Goal: Transaction & Acquisition: Book appointment/travel/reservation

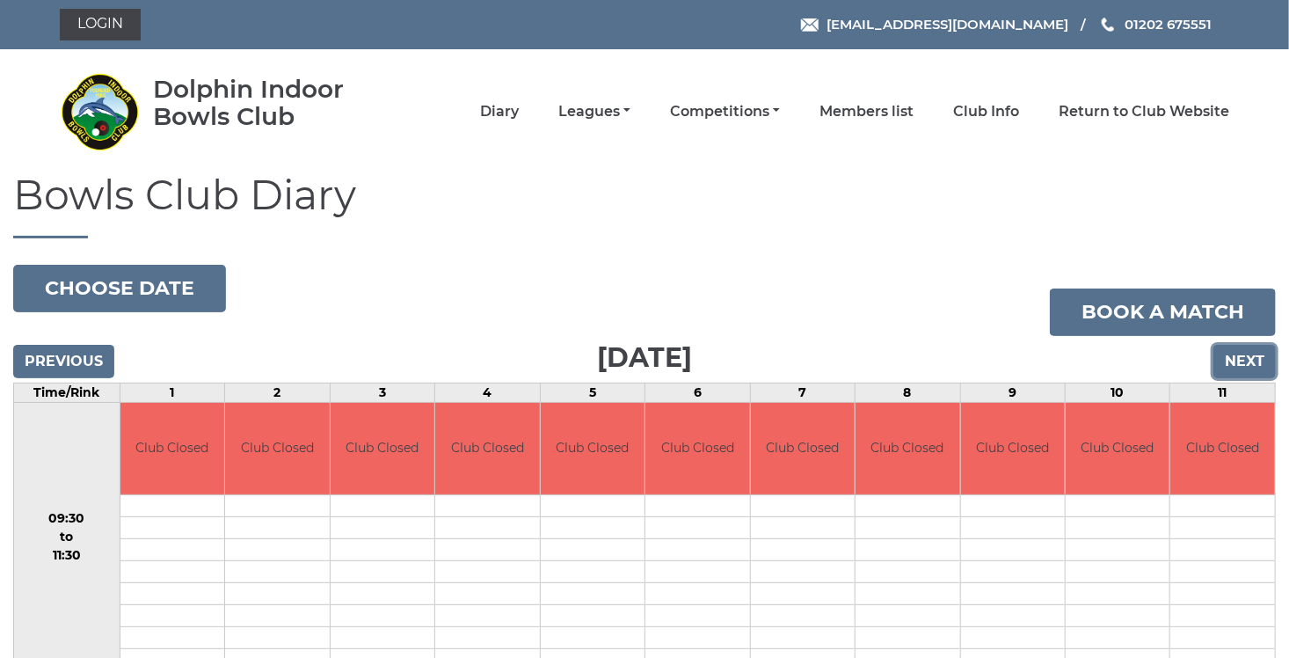
click at [1242, 368] on input "Next" at bounding box center [1244, 361] width 62 height 33
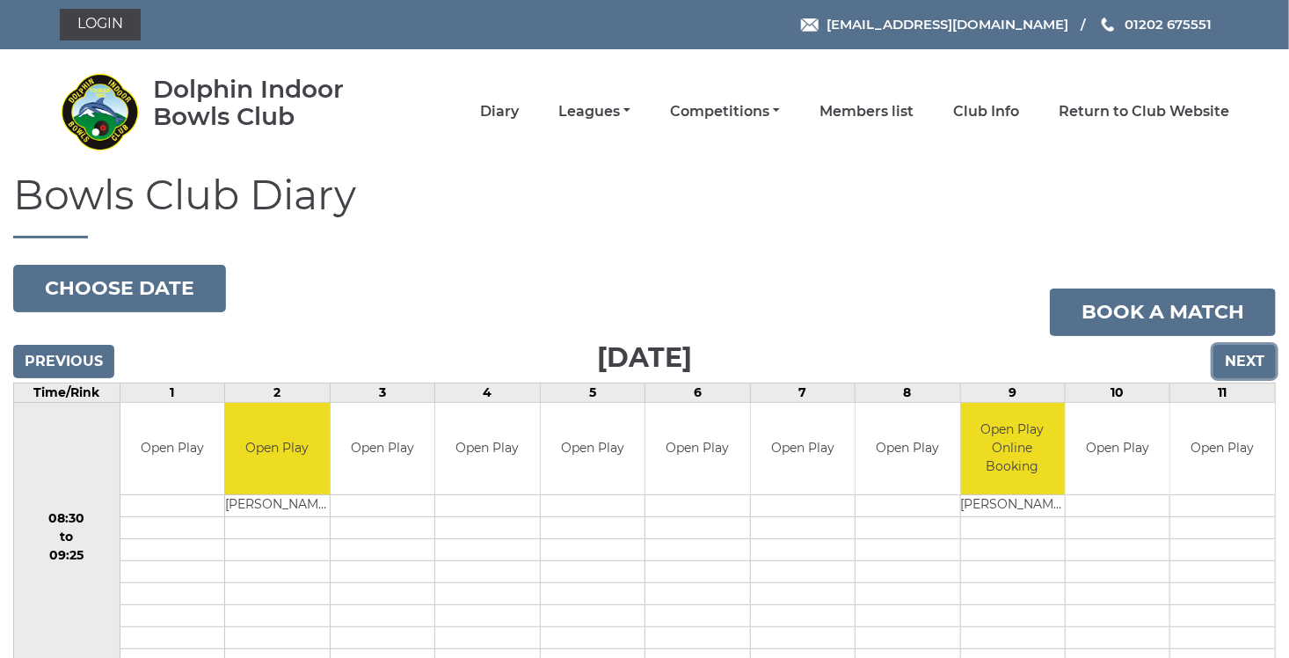
click at [1234, 368] on input "Next" at bounding box center [1244, 361] width 62 height 33
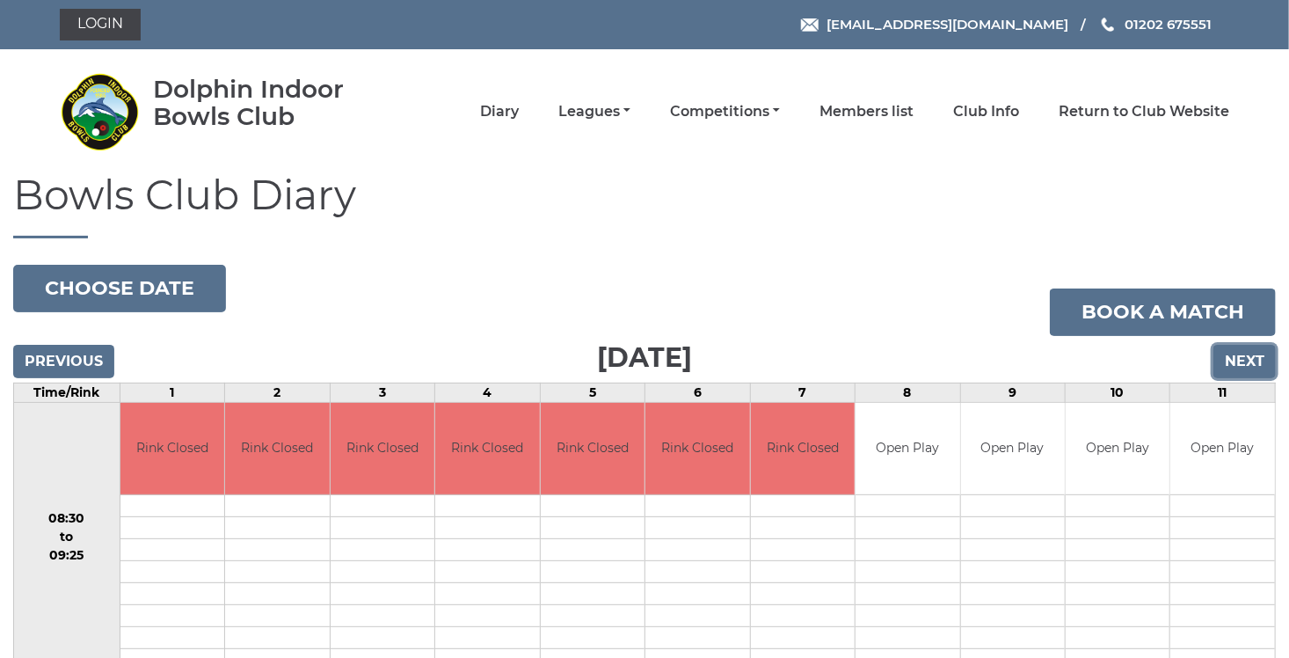
click at [1253, 370] on input "Next" at bounding box center [1244, 361] width 62 height 33
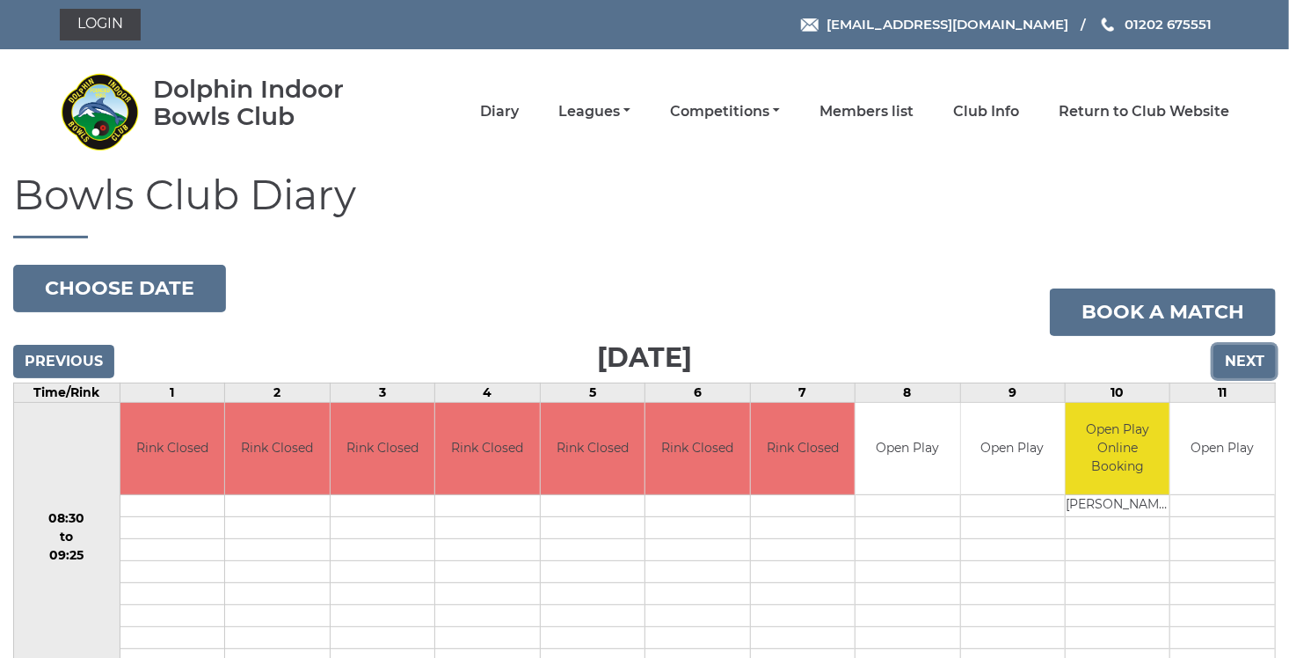
click at [1236, 370] on input "Next" at bounding box center [1244, 361] width 62 height 33
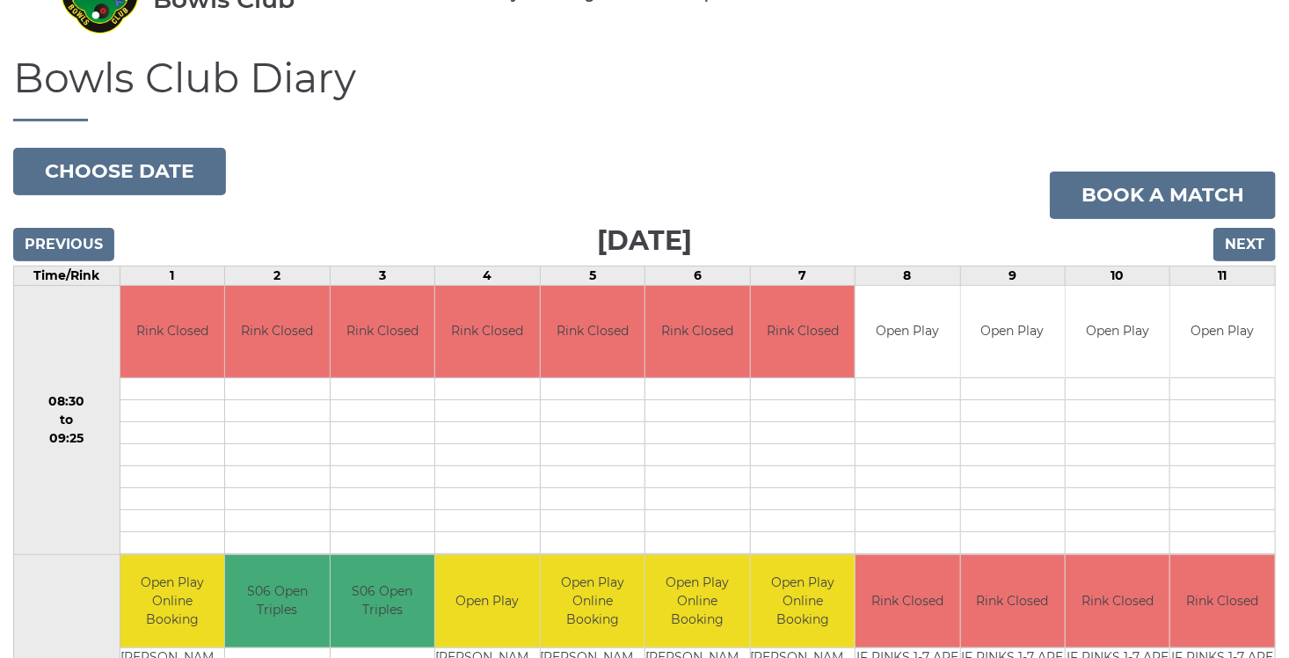
scroll to position [82, 0]
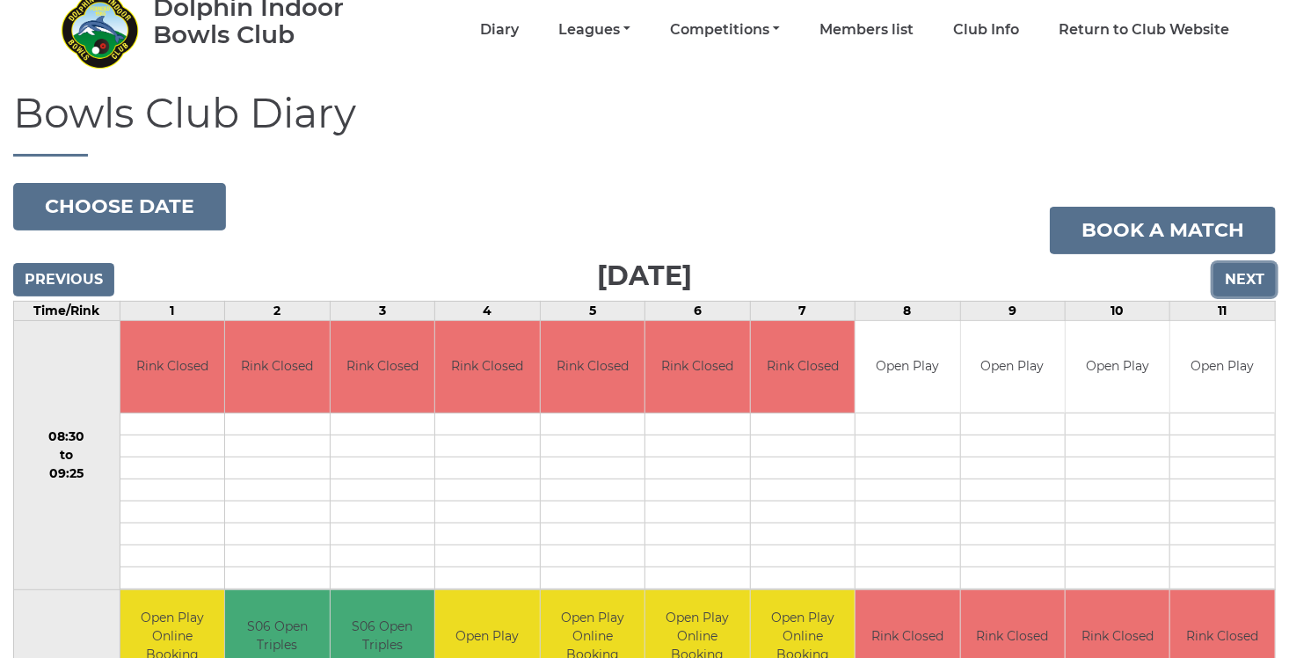
click at [1246, 281] on input "Next" at bounding box center [1244, 279] width 62 height 33
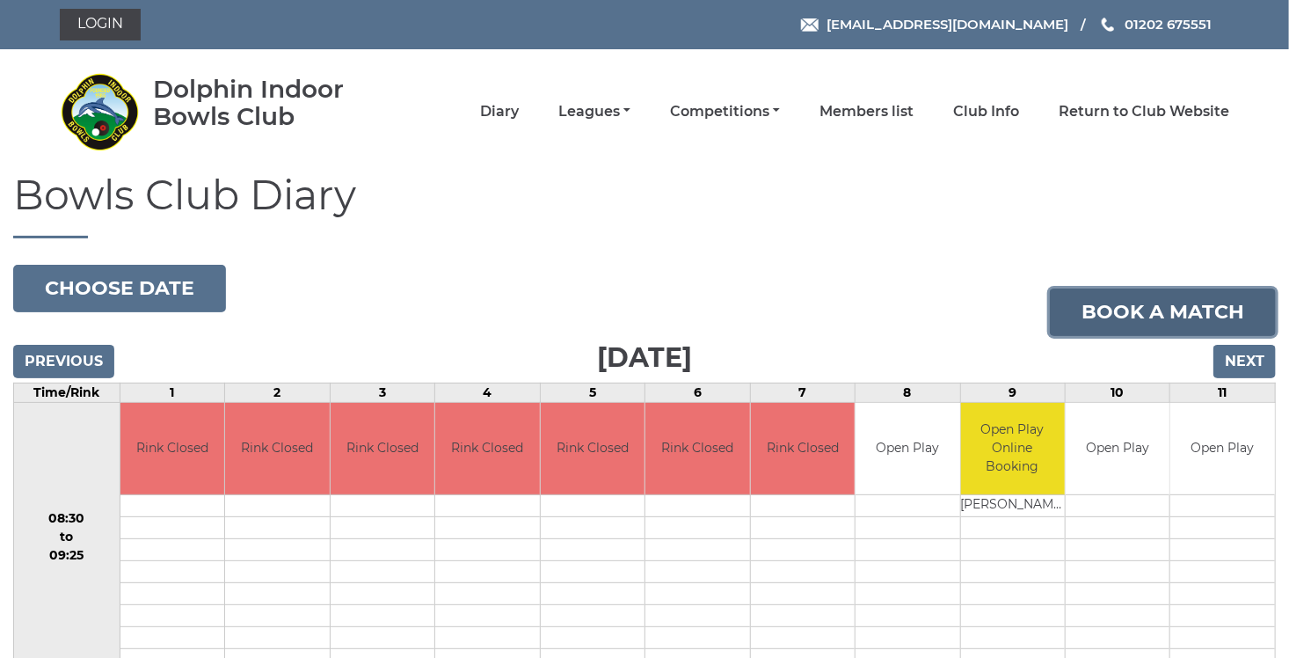
click at [1213, 323] on link "Book a match" at bounding box center [1163, 311] width 226 height 47
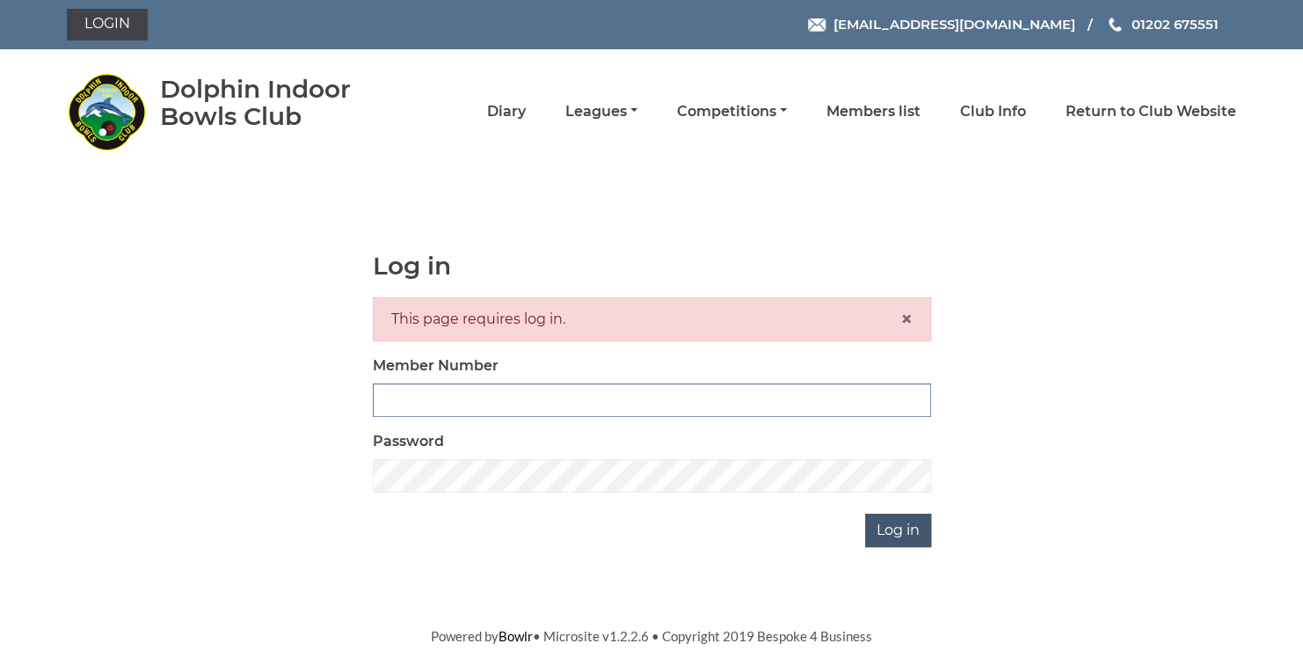
type input "3729"
click at [899, 535] on input "Log in" at bounding box center [898, 530] width 66 height 33
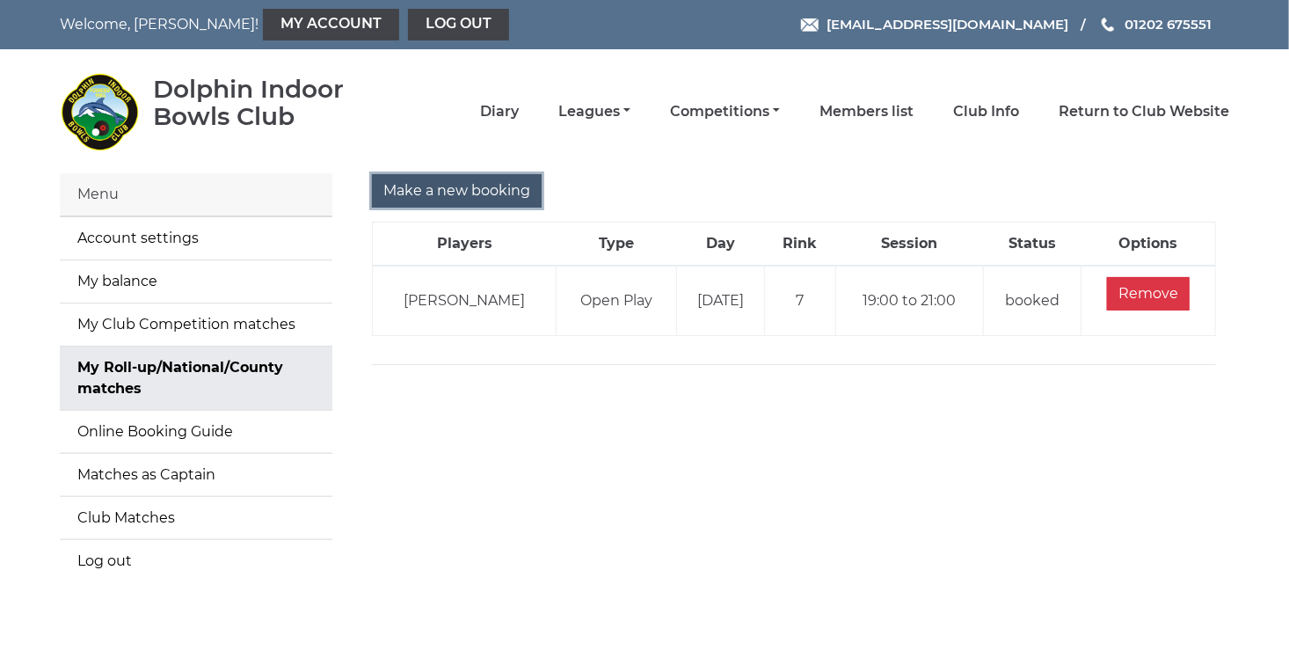
click at [480, 196] on input "Make a new booking" at bounding box center [457, 190] width 170 height 33
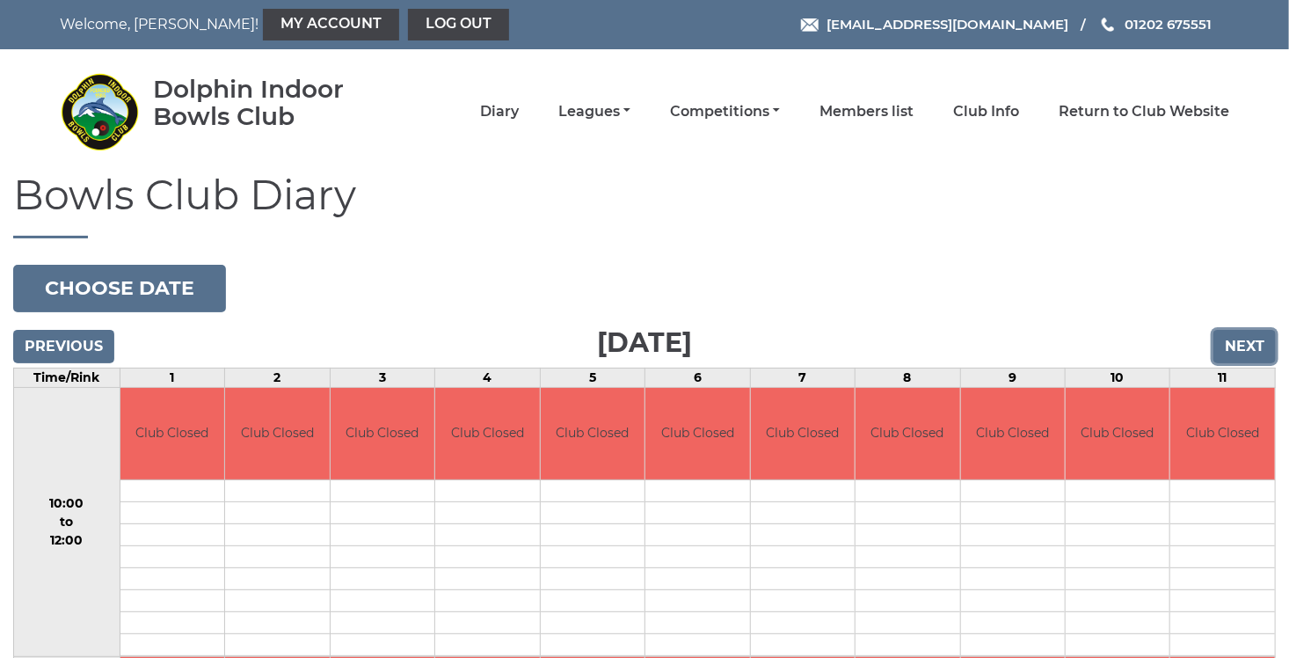
click at [1248, 343] on input "Next" at bounding box center [1244, 346] width 62 height 33
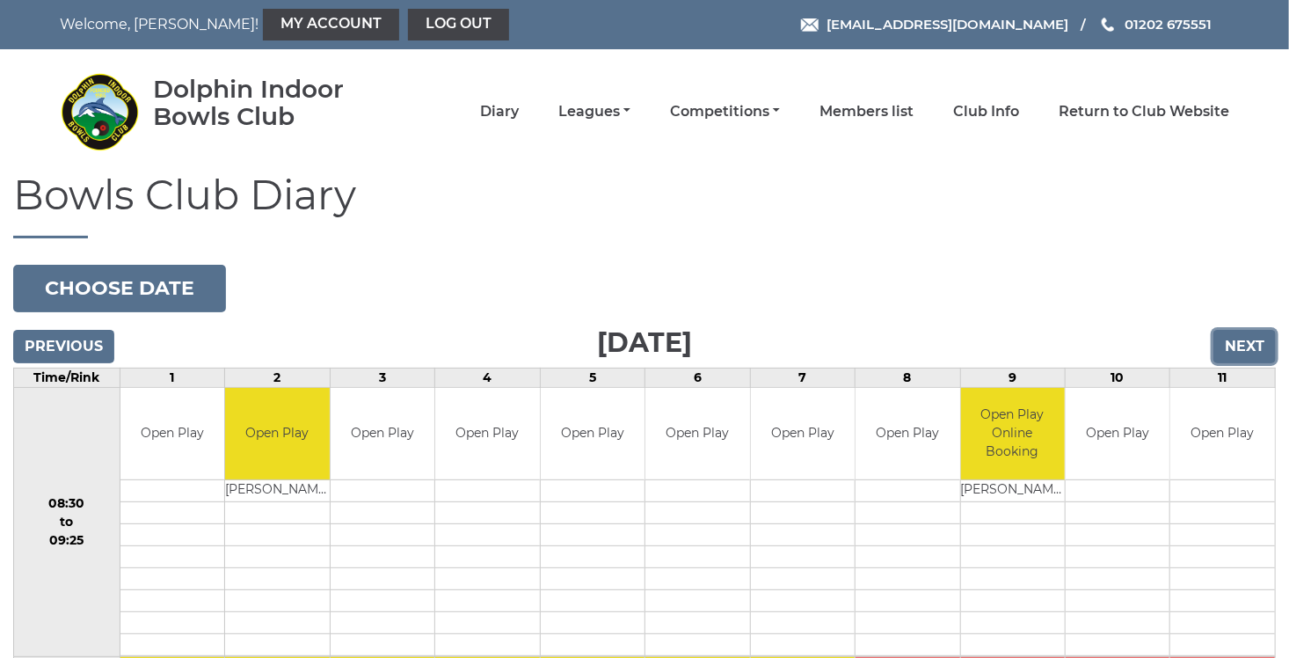
click at [1248, 343] on input "Next" at bounding box center [1244, 346] width 62 height 33
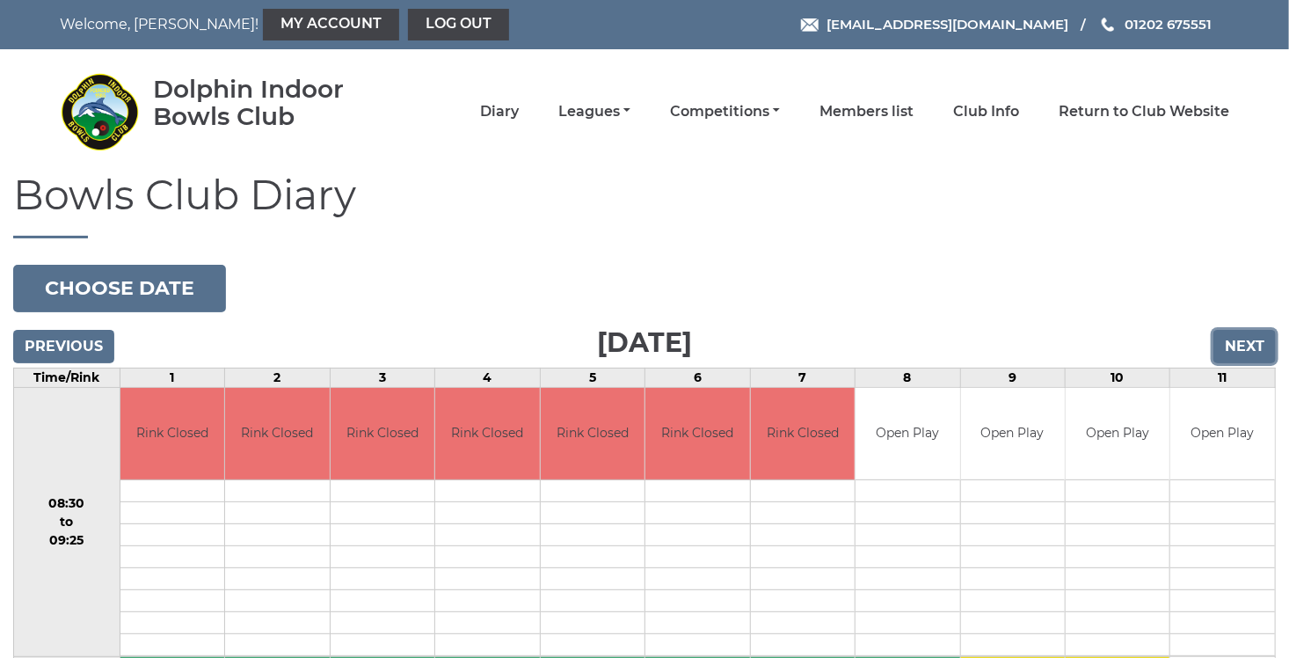
click at [1248, 343] on input "Next" at bounding box center [1244, 346] width 62 height 33
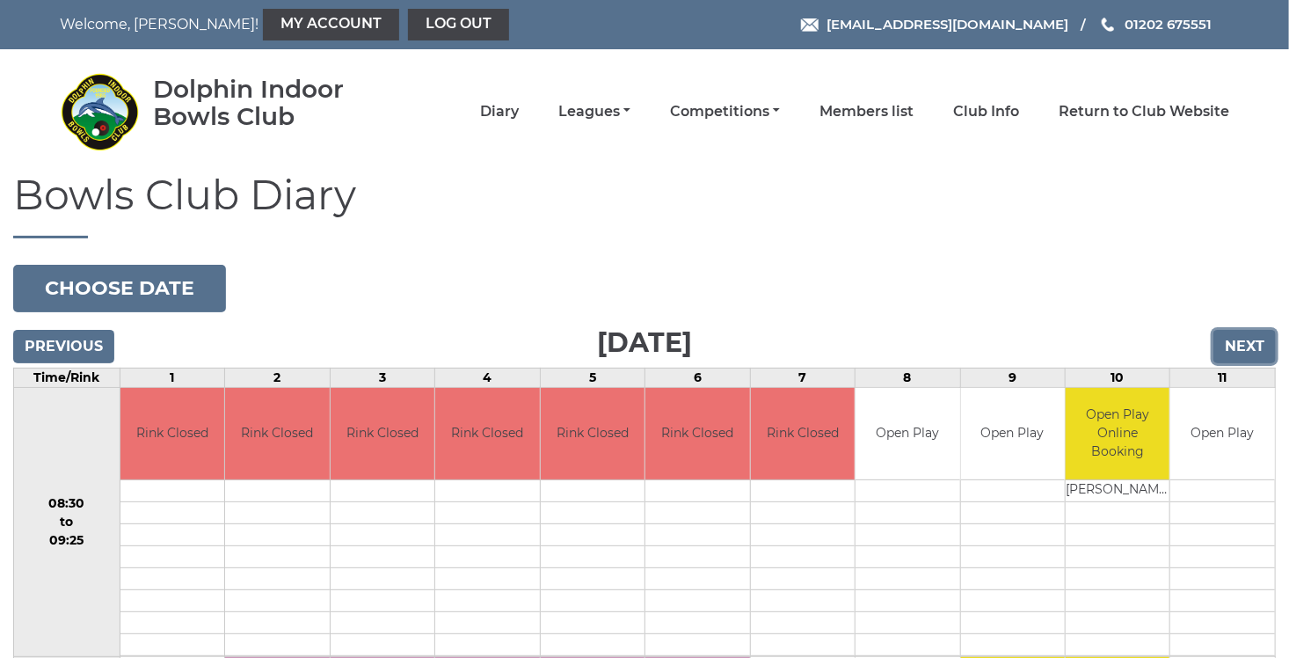
click at [1248, 343] on input "Next" at bounding box center [1244, 346] width 62 height 33
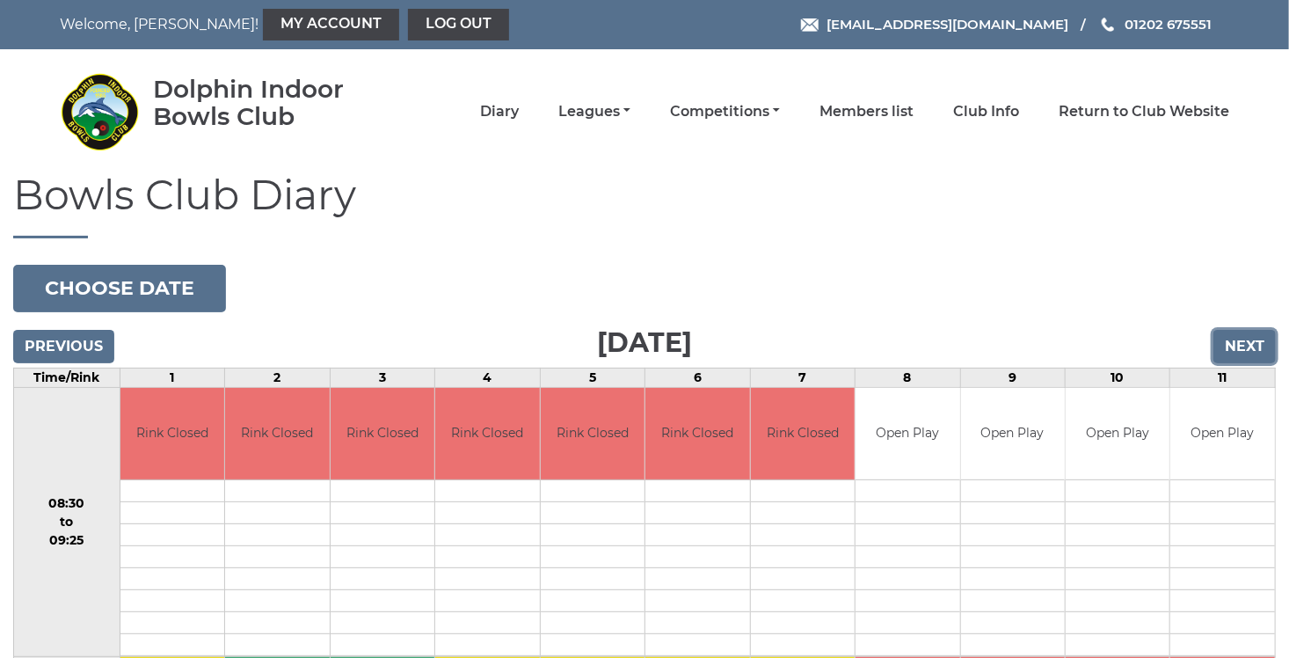
click at [1248, 343] on input "Next" at bounding box center [1244, 346] width 62 height 33
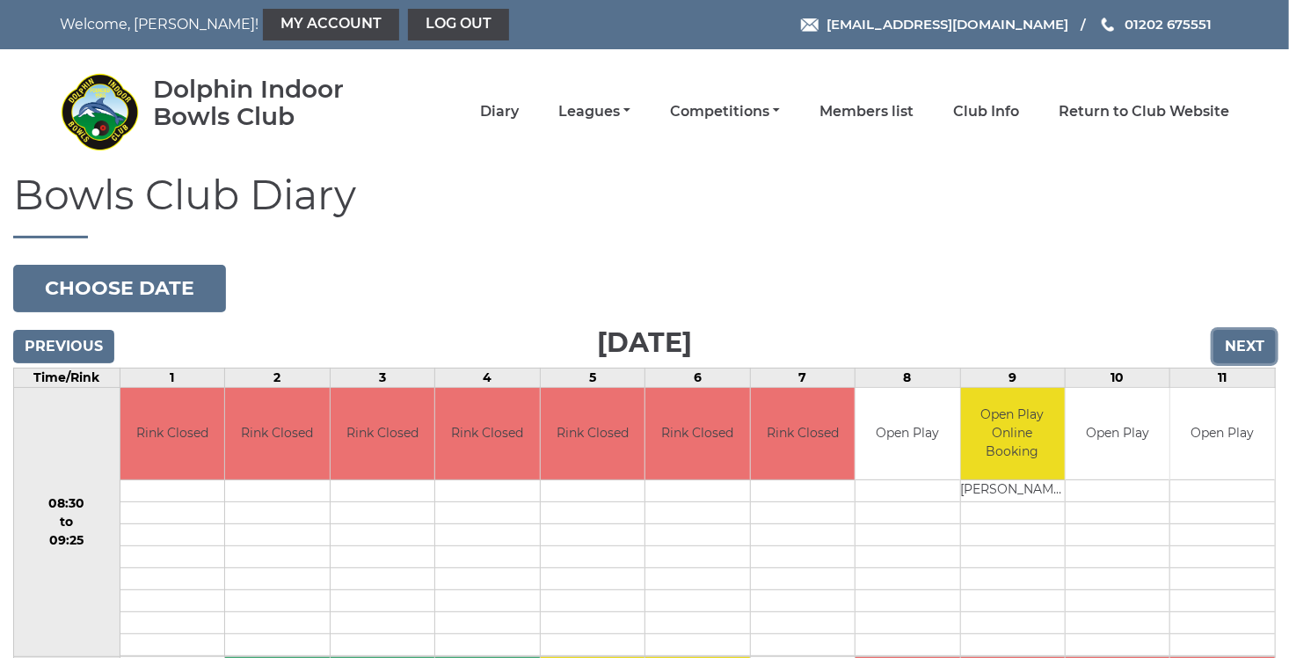
click at [1248, 343] on input "Next" at bounding box center [1244, 346] width 62 height 33
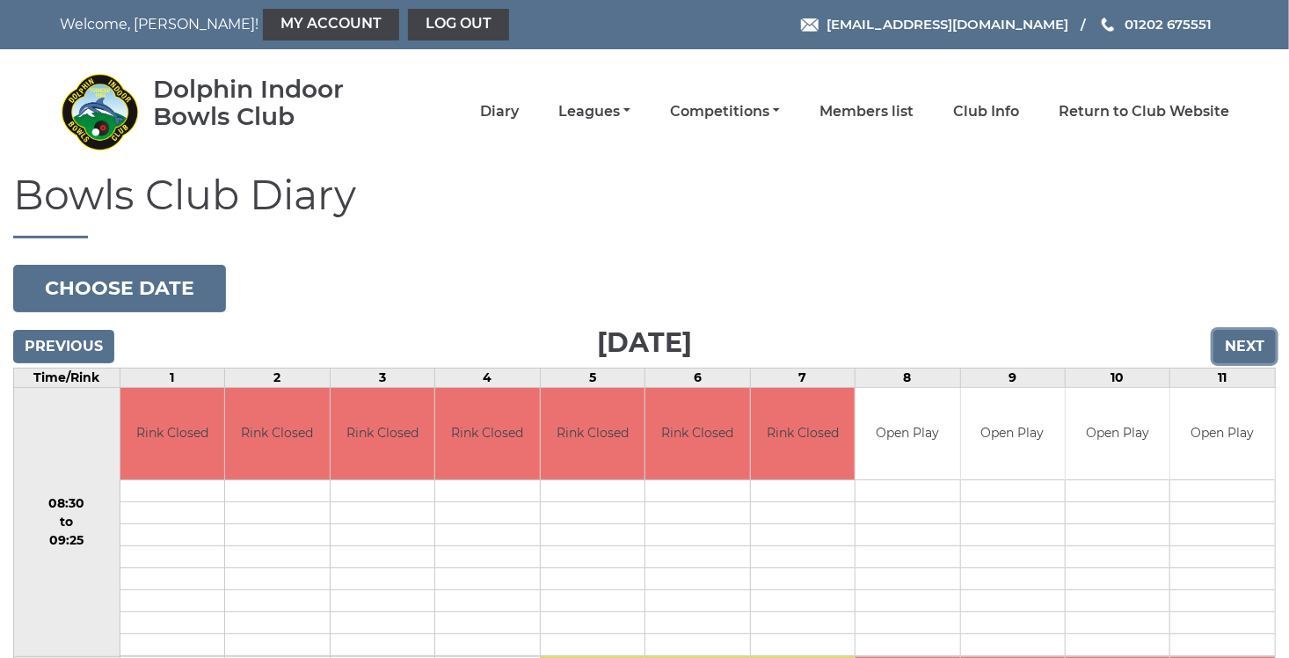
click at [1248, 343] on input "Next" at bounding box center [1244, 346] width 62 height 33
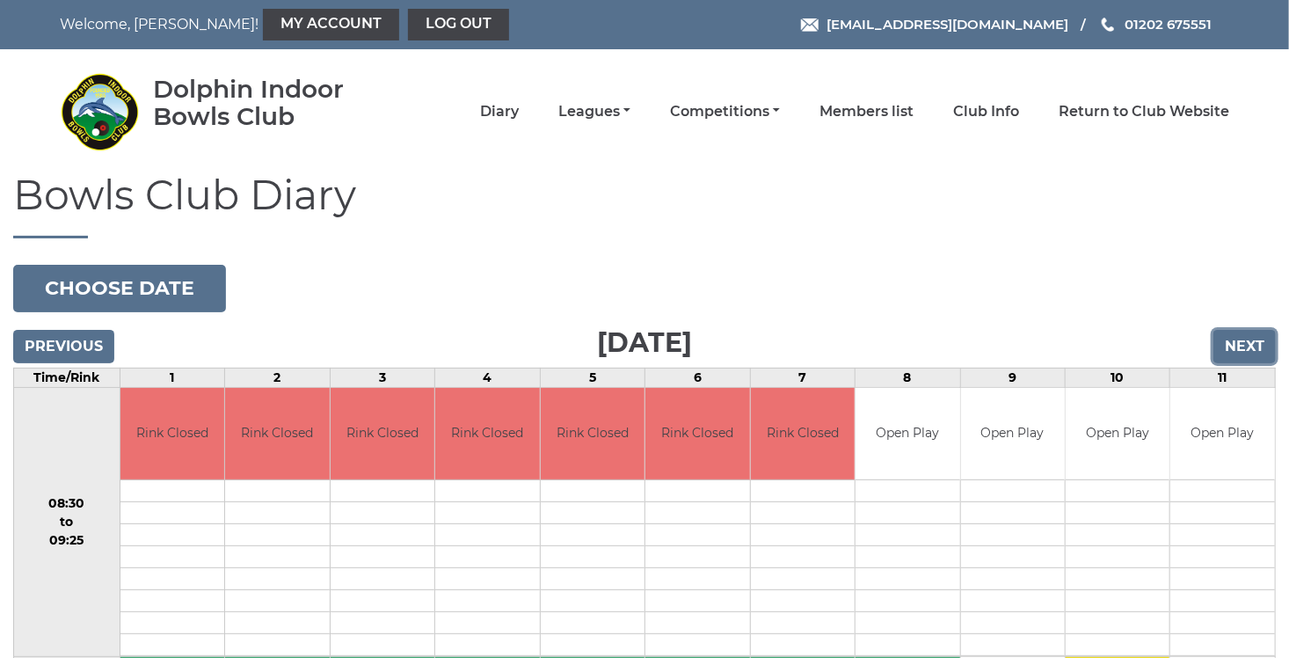
click at [1248, 343] on input "Next" at bounding box center [1244, 346] width 62 height 33
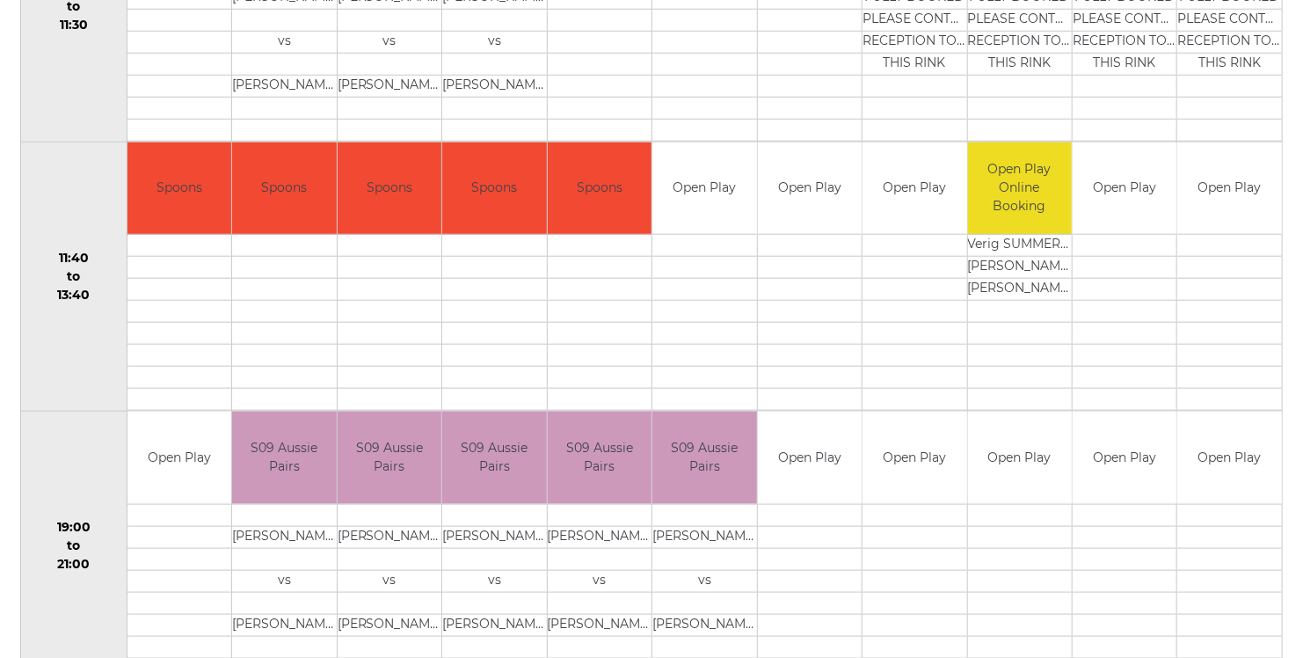
scroll to position [851, 0]
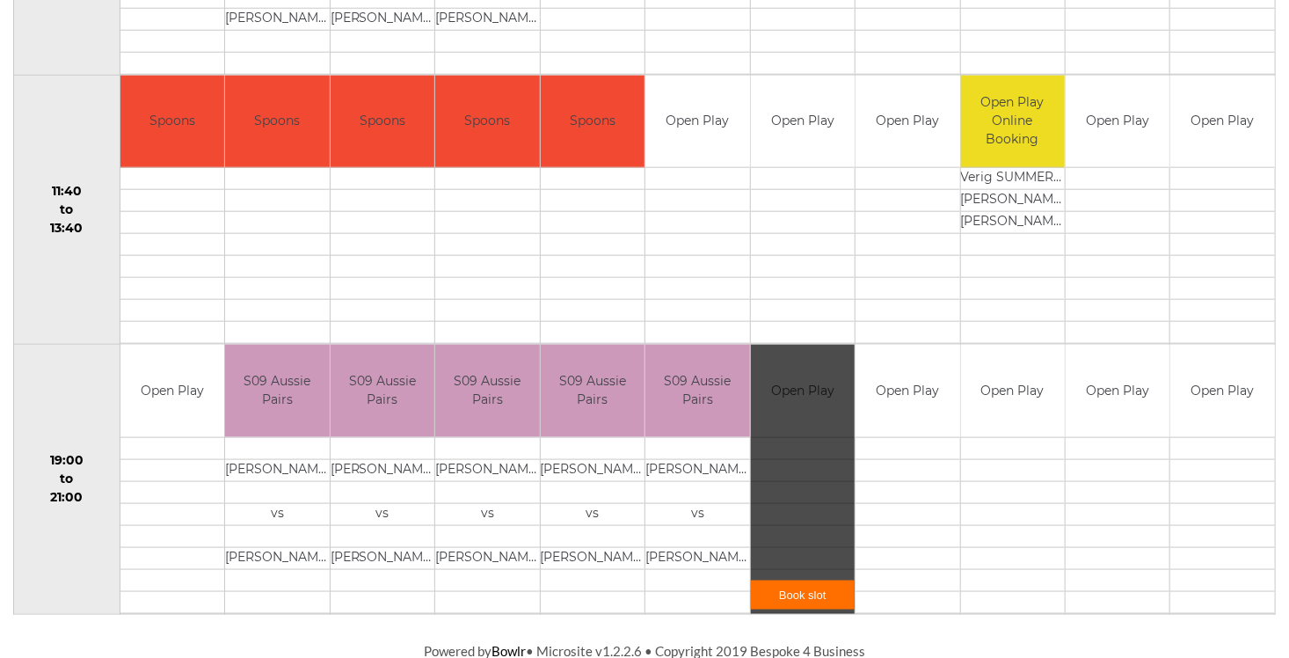
click at [799, 591] on link "Book slot" at bounding box center [803, 594] width 104 height 29
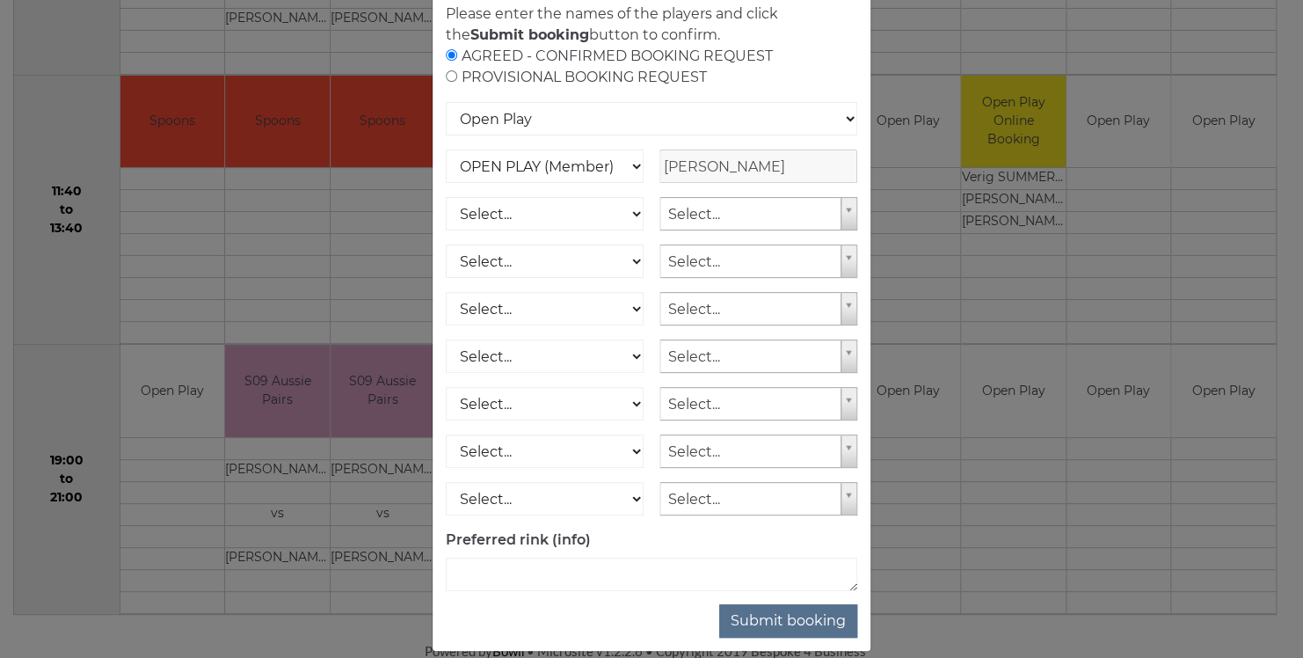
scroll to position [157, 0]
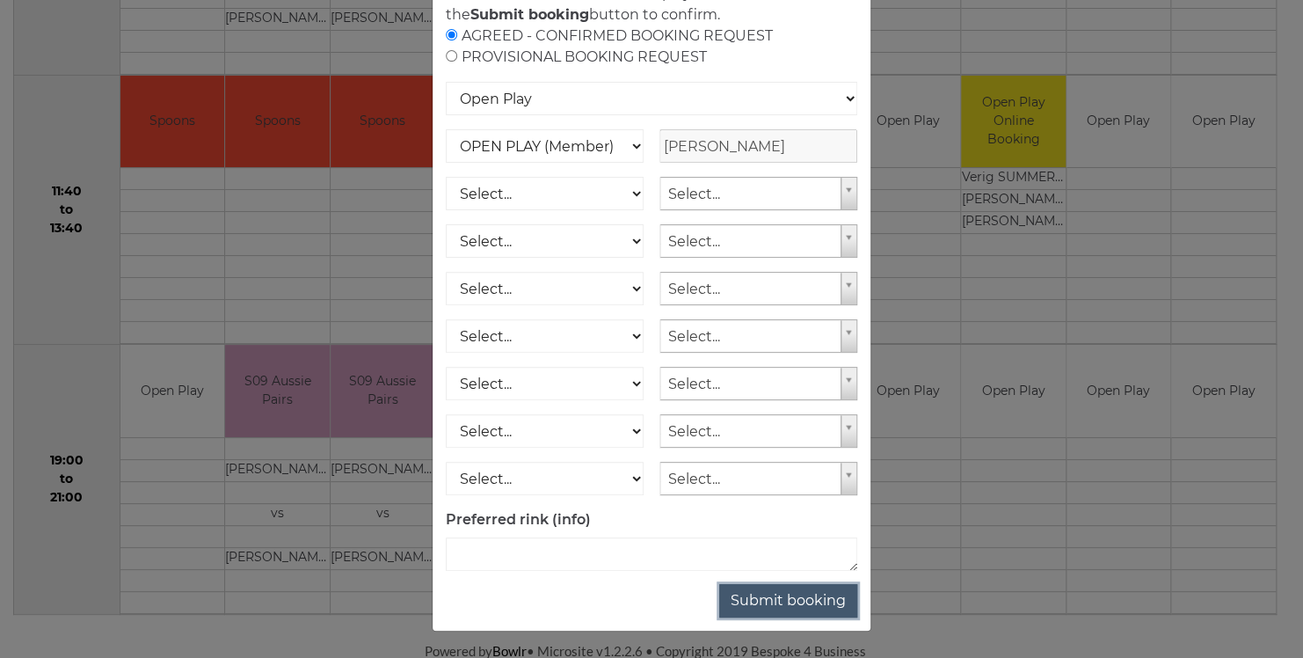
click at [795, 609] on button "Submit booking" at bounding box center [788, 600] width 138 height 33
